Goal: Find specific page/section: Find specific page/section

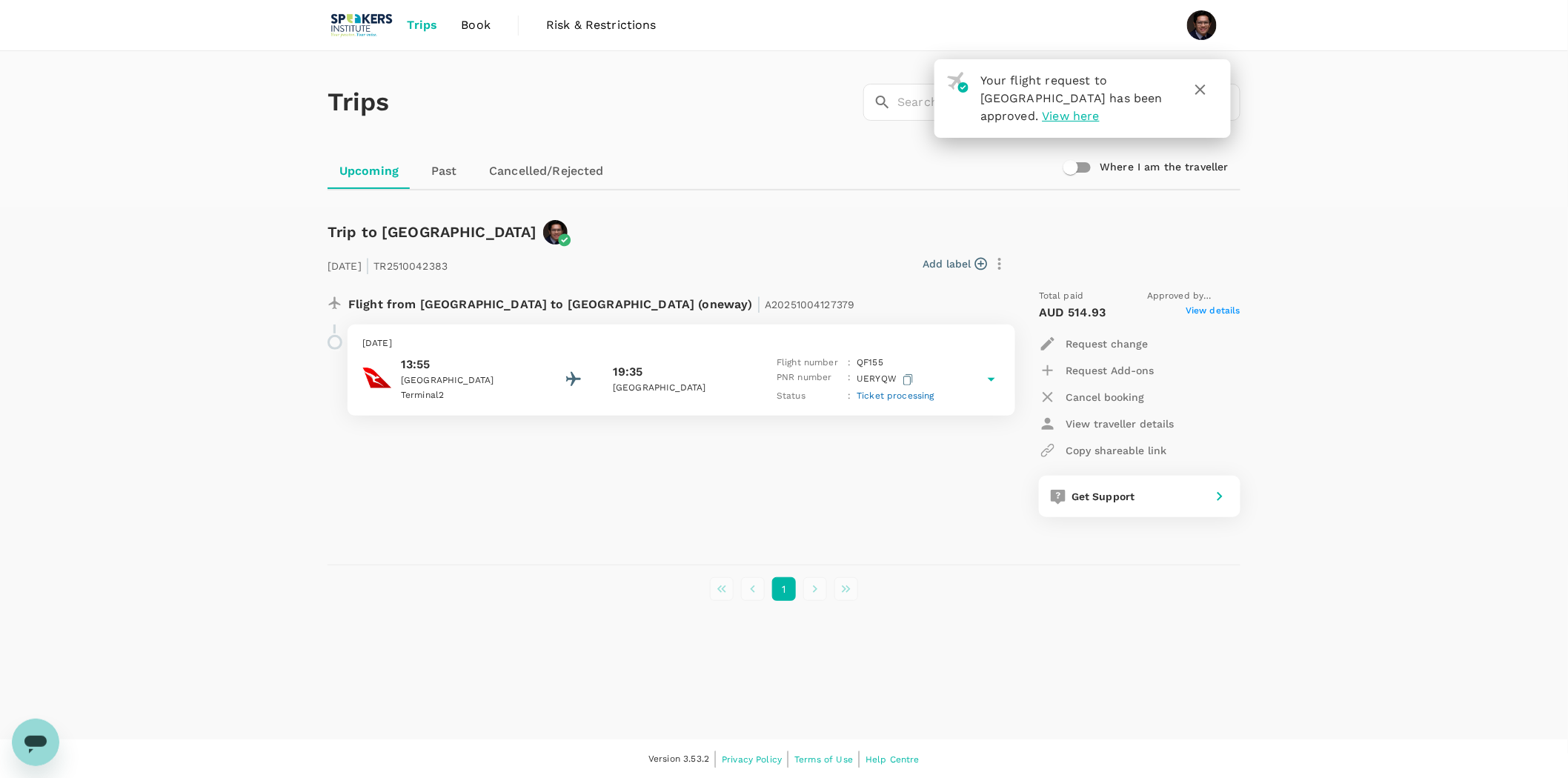
click at [996, 375] on icon at bounding box center [992, 379] width 18 height 18
click at [995, 379] on icon at bounding box center [992, 379] width 18 height 18
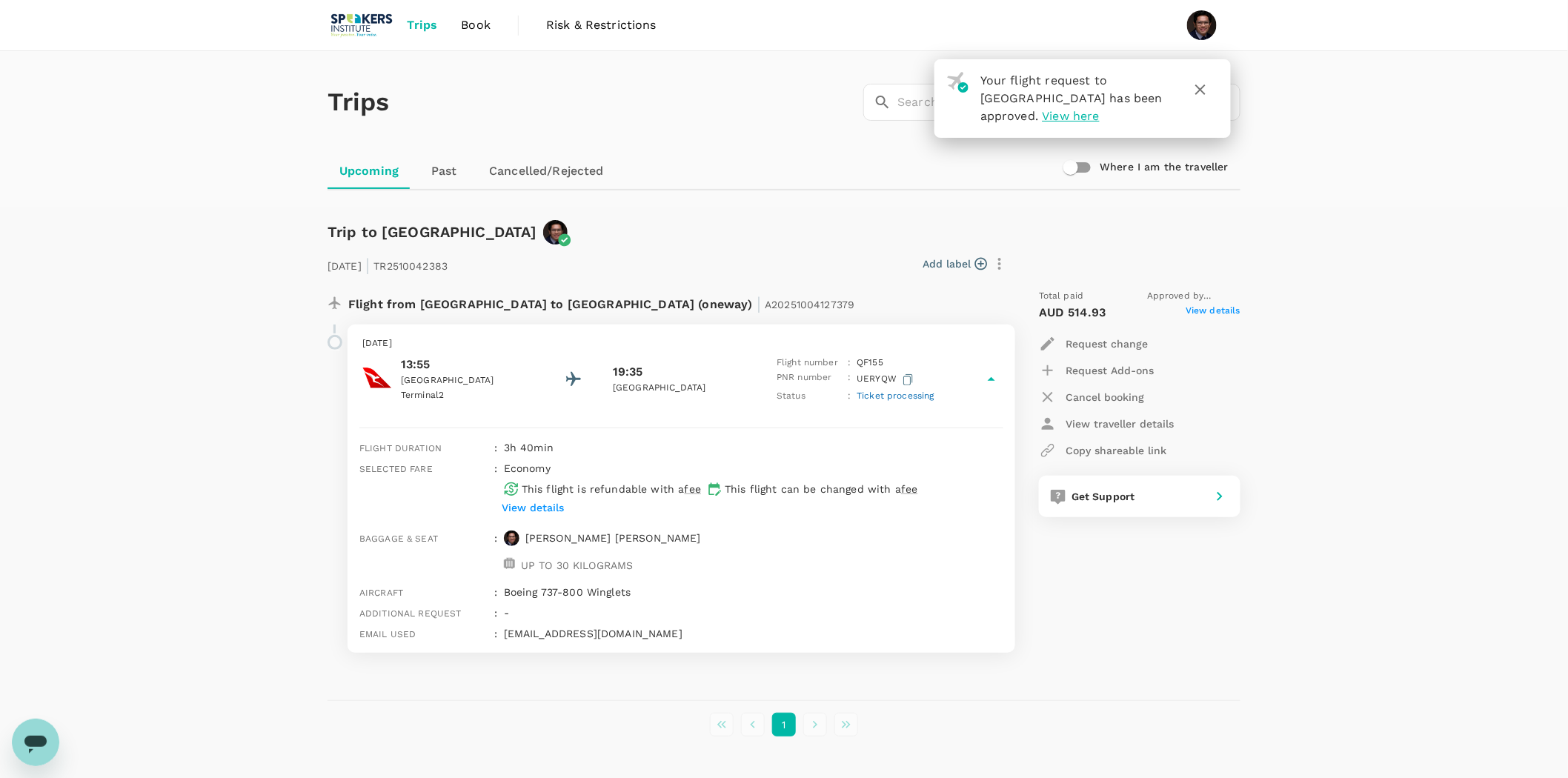
click at [413, 25] on span "Trips" at bounding box center [422, 25] width 30 height 18
